Goal: Find specific page/section: Find specific page/section

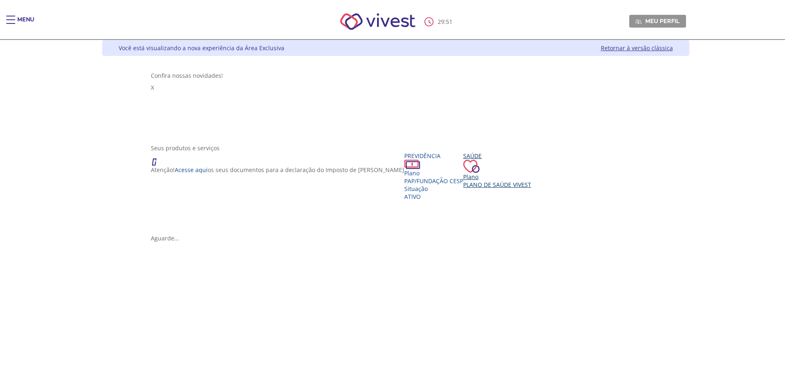
click at [463, 189] on div "Saúde Plano Plano de Saúde VIVEST" at bounding box center [497, 170] width 68 height 37
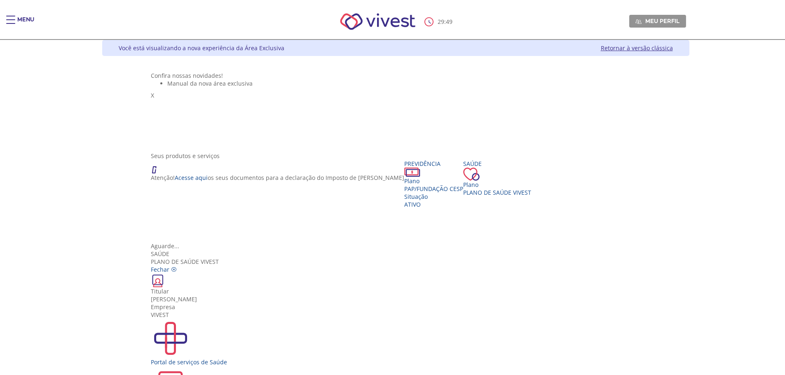
scroll to position [15, 0]
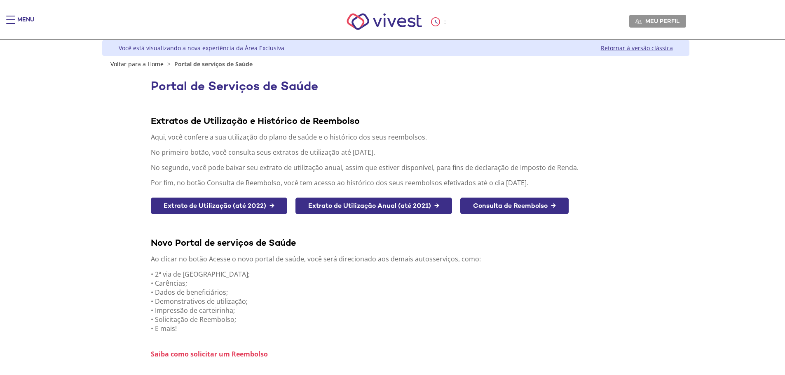
scroll to position [96, 0]
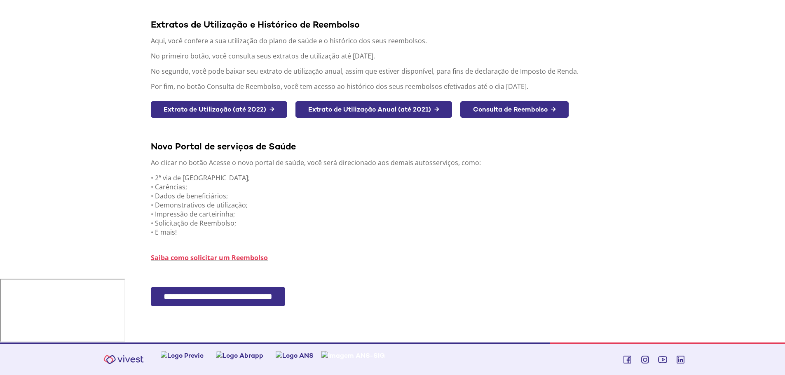
click at [238, 297] on input "**********" at bounding box center [218, 296] width 134 height 19
